Goal: Navigation & Orientation: Find specific page/section

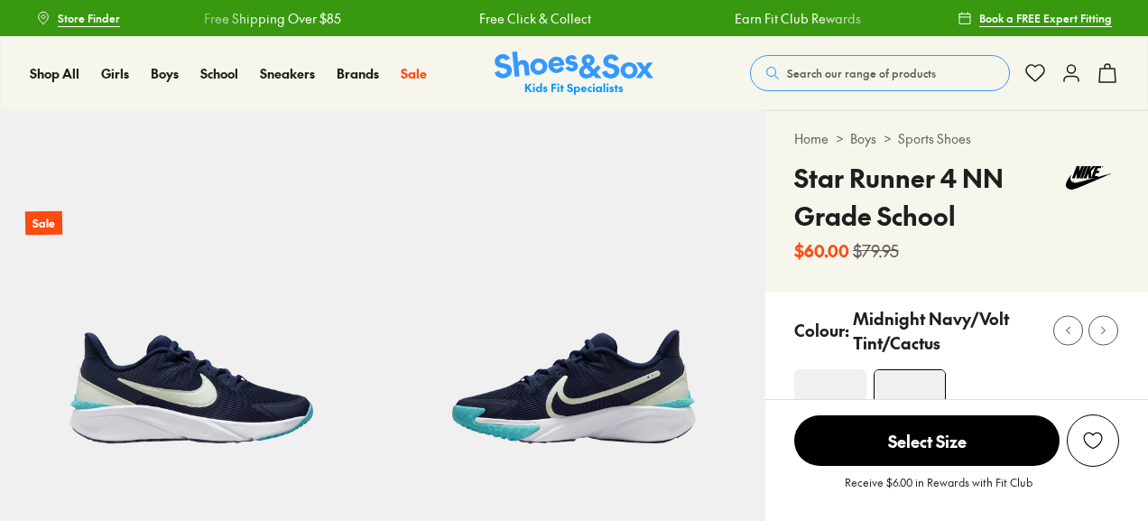
select select "*"
click at [82, 21] on span "Store Finder" at bounding box center [89, 18] width 62 height 16
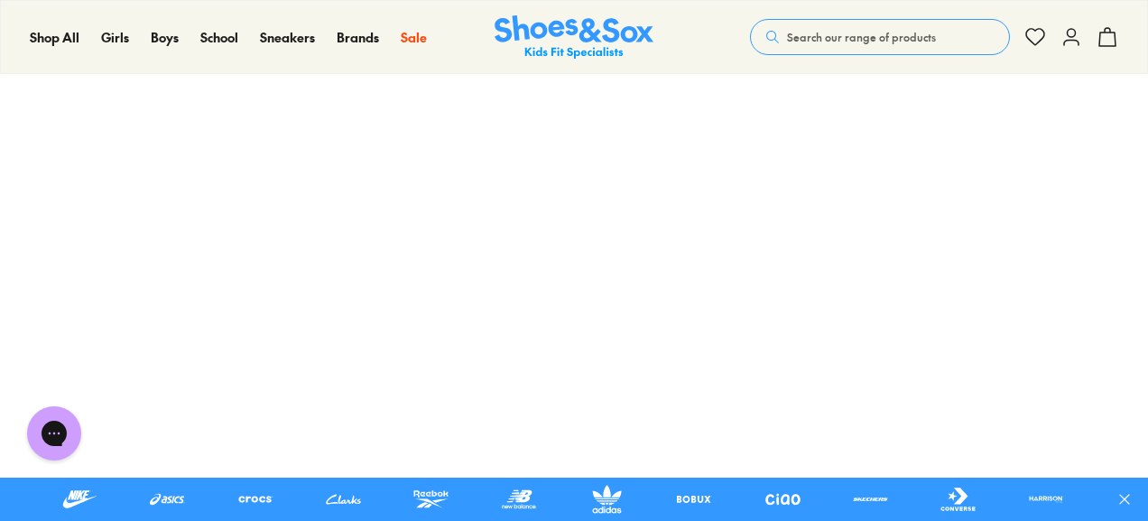
scroll to position [330, 0]
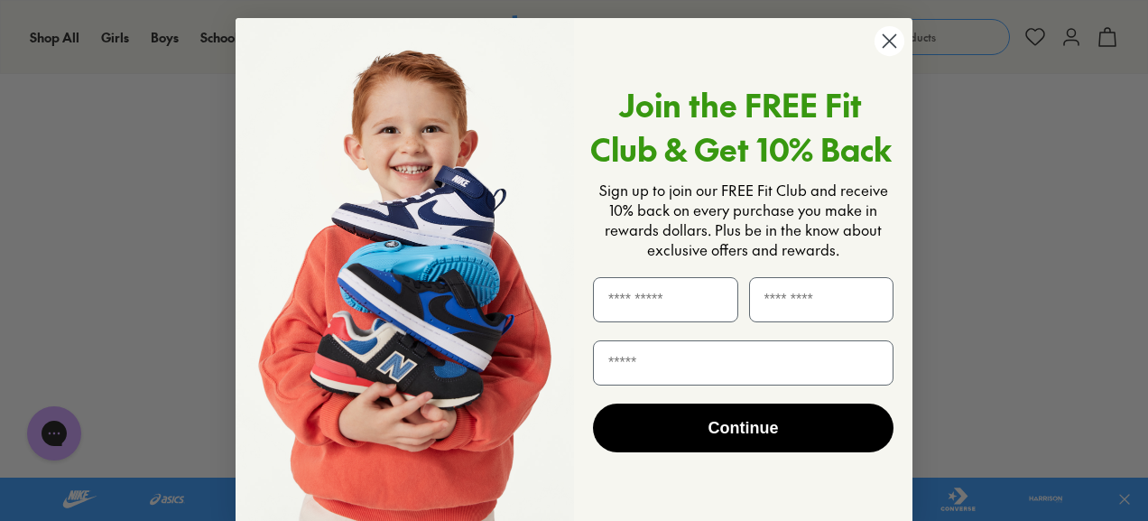
click at [886, 33] on circle "Close dialog" at bounding box center [889, 41] width 30 height 30
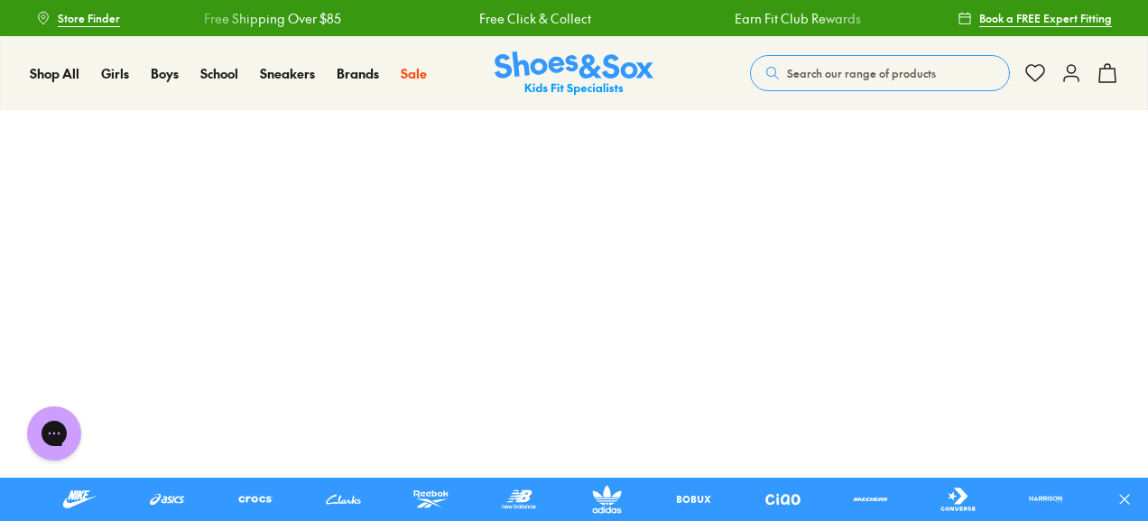
scroll to position [0, 0]
